Goal: Information Seeking & Learning: Learn about a topic

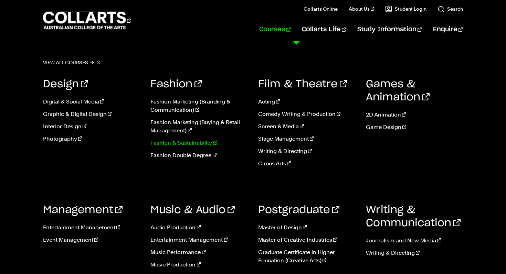
click at [177, 145] on link "Fashion & Sustainability" at bounding box center [198, 143] width 97 height 8
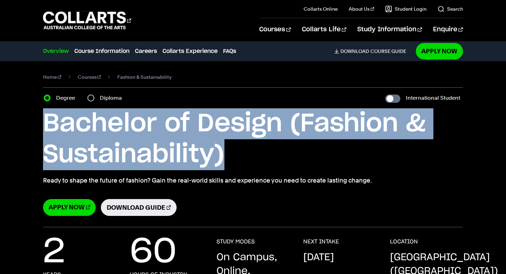
drag, startPoint x: 41, startPoint y: 120, endPoint x: 227, endPoint y: 167, distance: 191.9
click at [227, 167] on div "Home Courses Fashion & Sustainability Course variant Degree Diploma Internation…" at bounding box center [253, 144] width 506 height 166
copy h1 "Bachelor of Design (Fashion & Sustainability)"
